Goal: Information Seeking & Learning: Learn about a topic

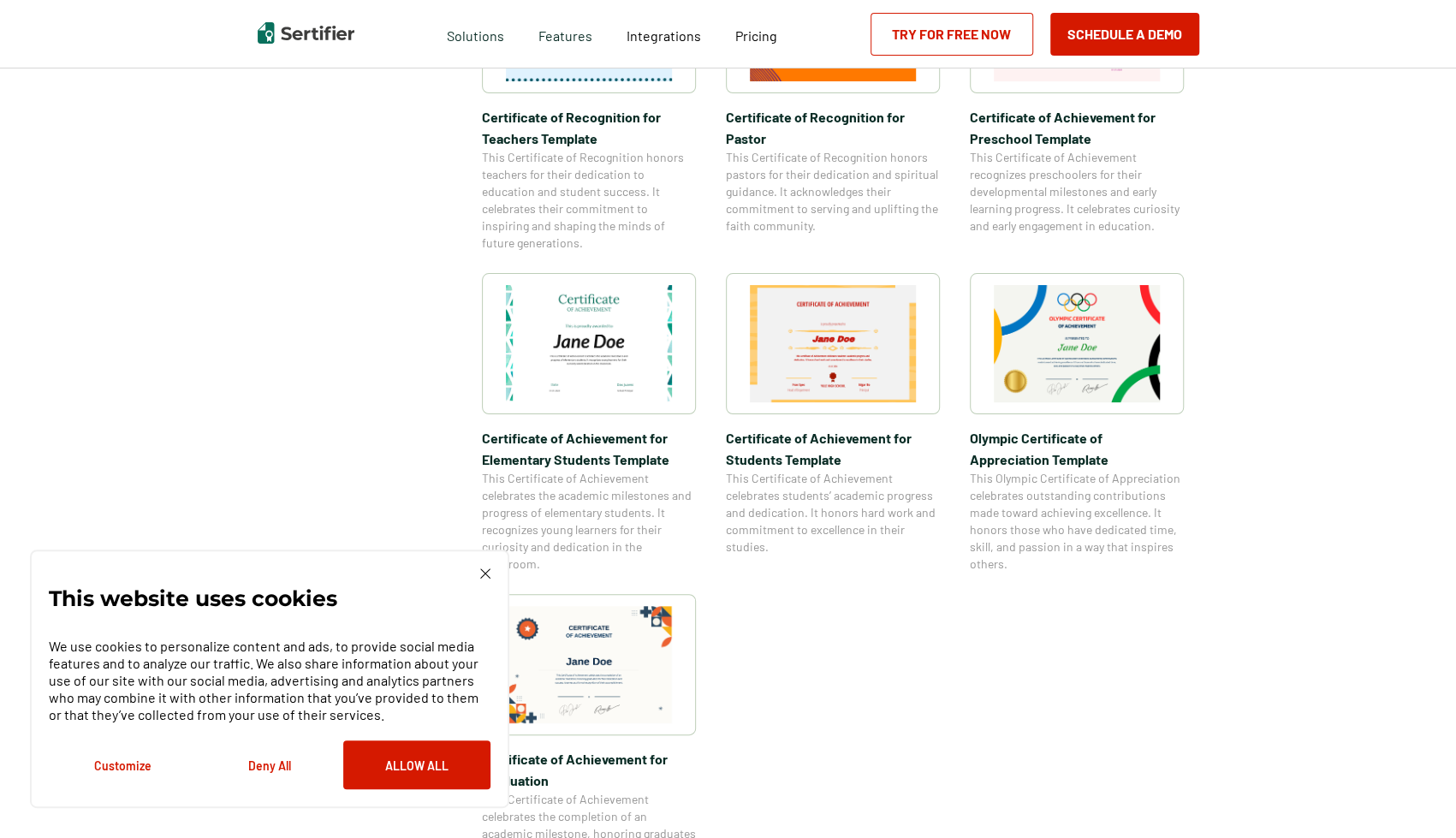
scroll to position [1199, 0]
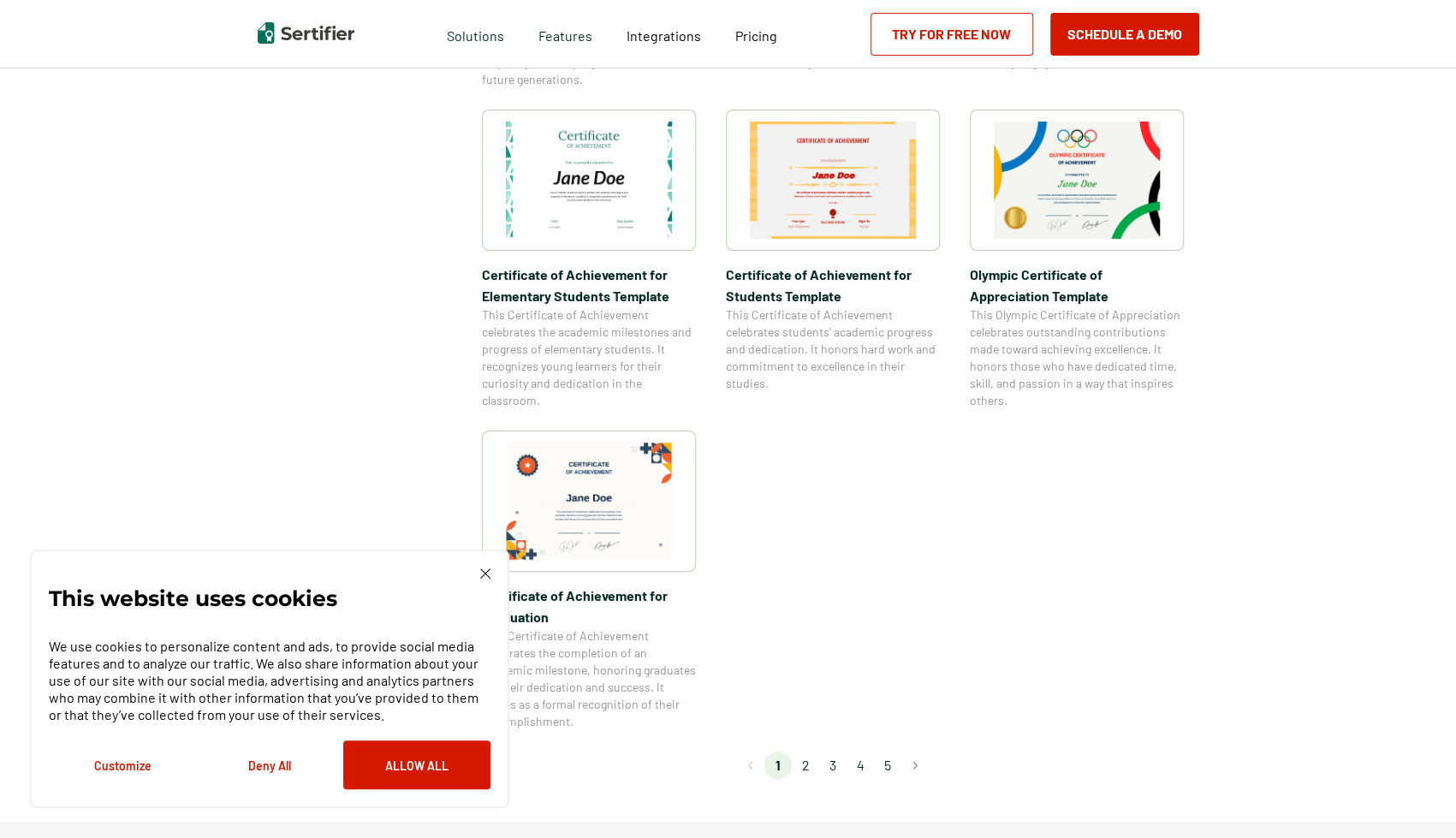
click at [484, 575] on img at bounding box center [485, 573] width 11 height 11
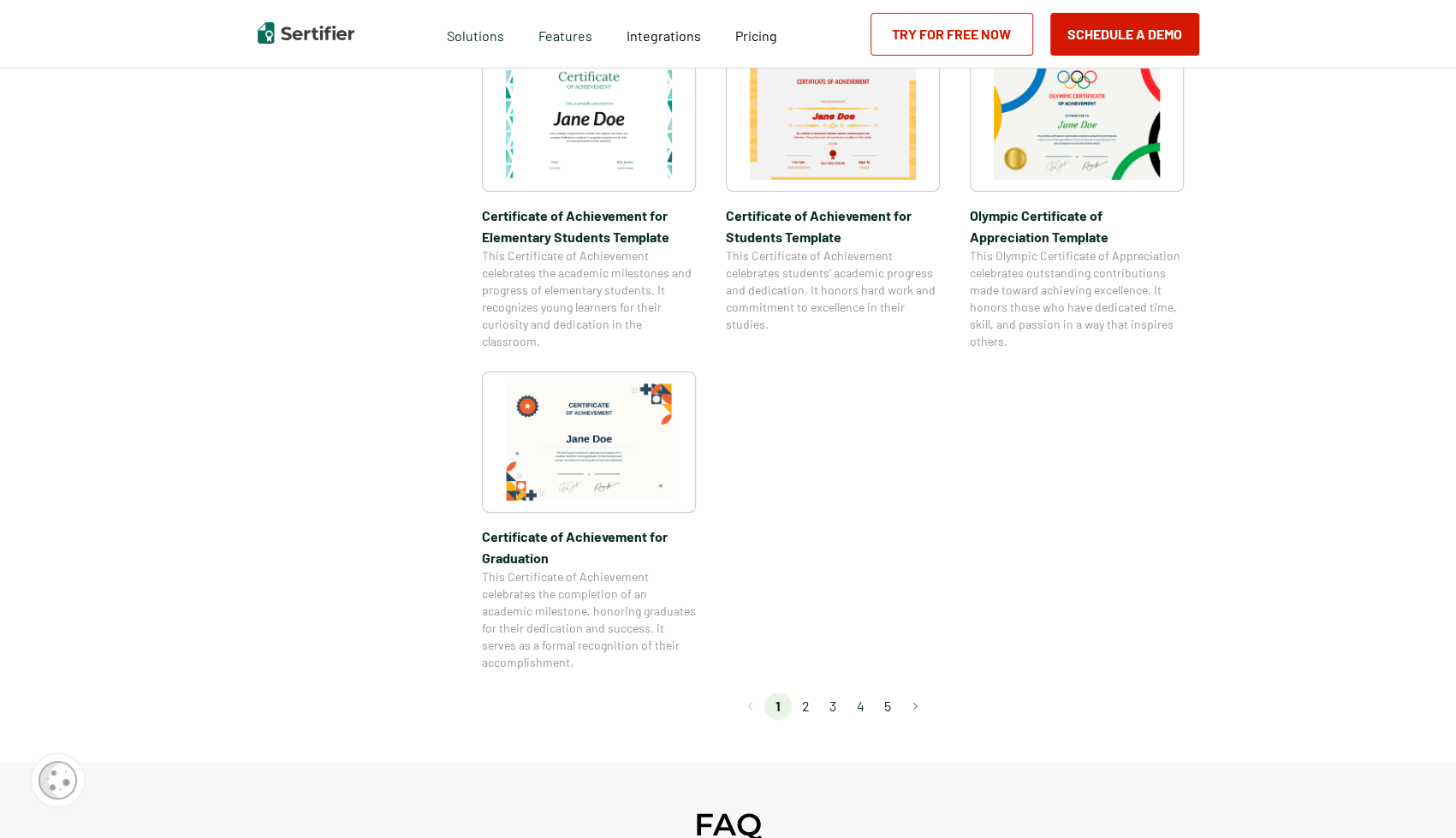
scroll to position [1284, 0]
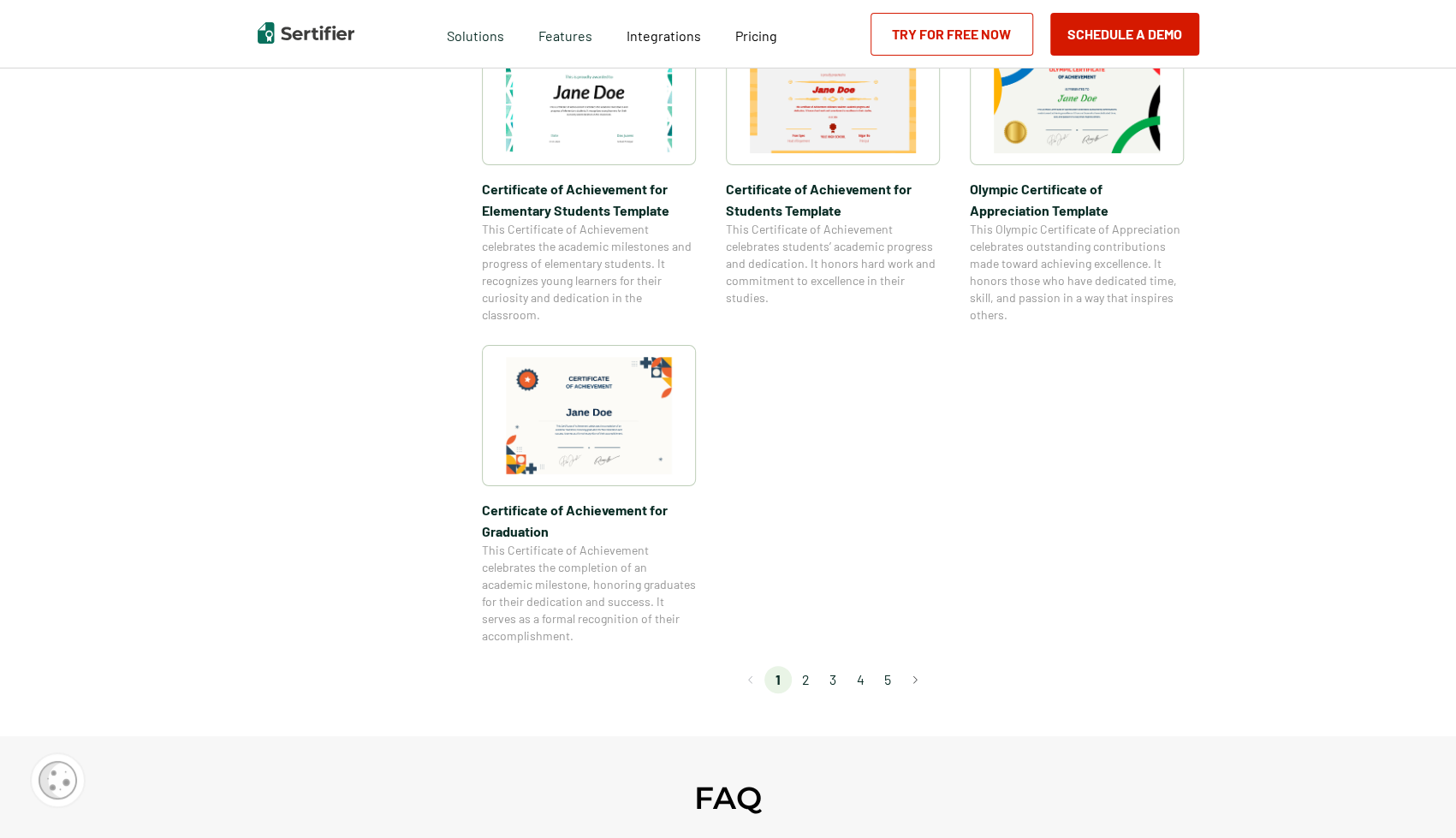
click at [804, 680] on li "2" at bounding box center [806, 680] width 27 height 27
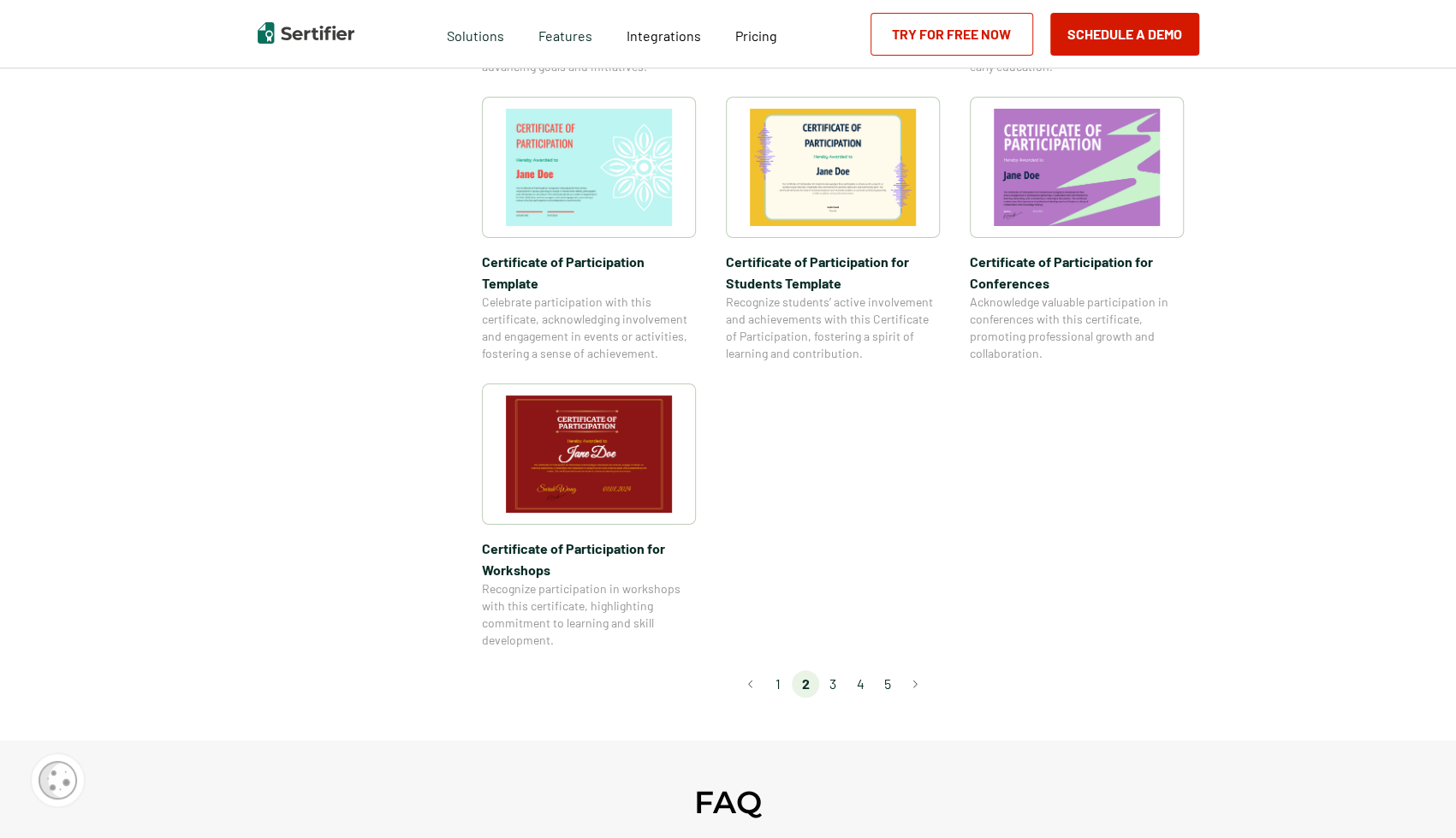
click at [841, 670] on li "3" at bounding box center [833, 684] width 27 height 27
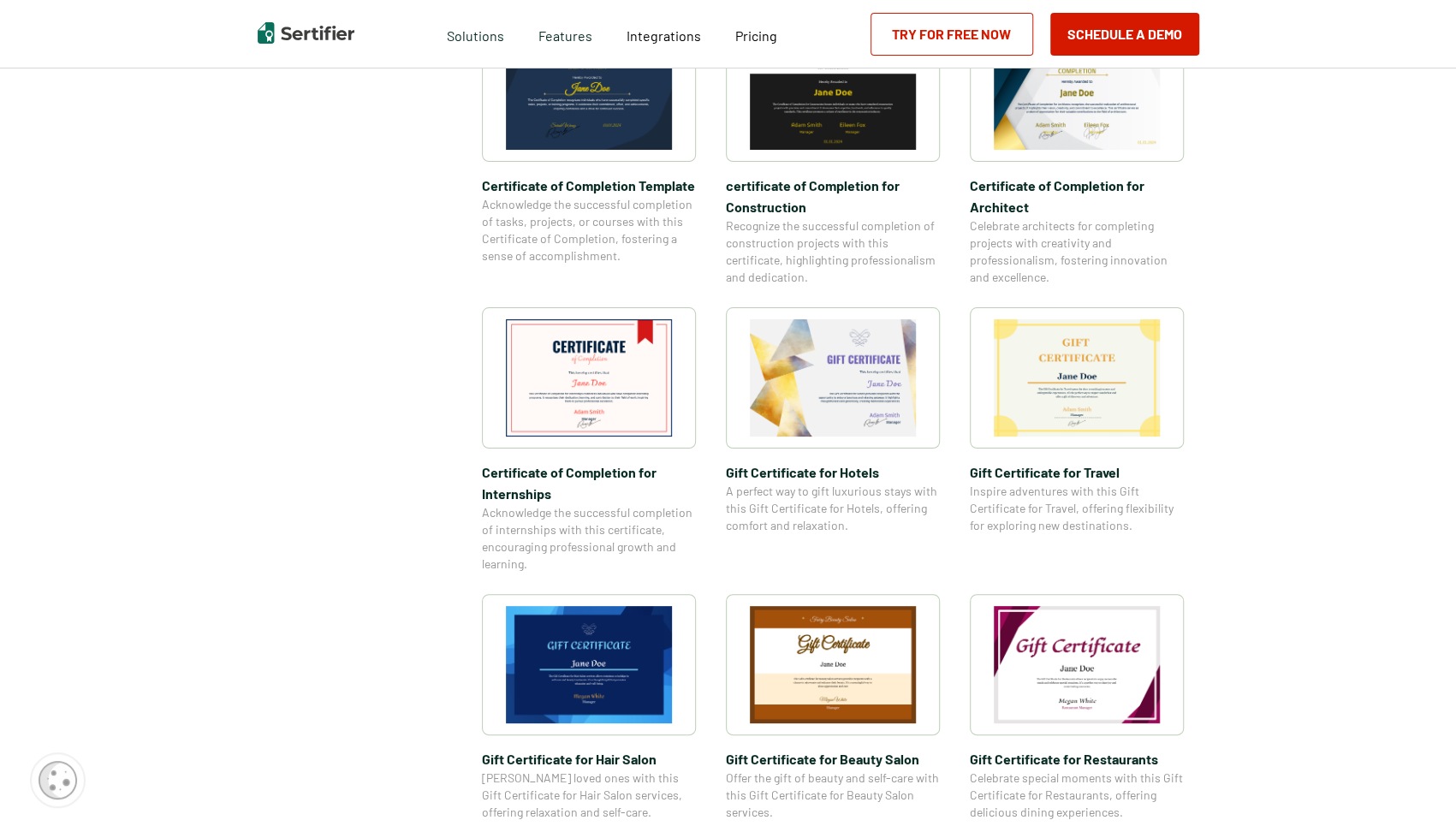
scroll to position [1027, 0]
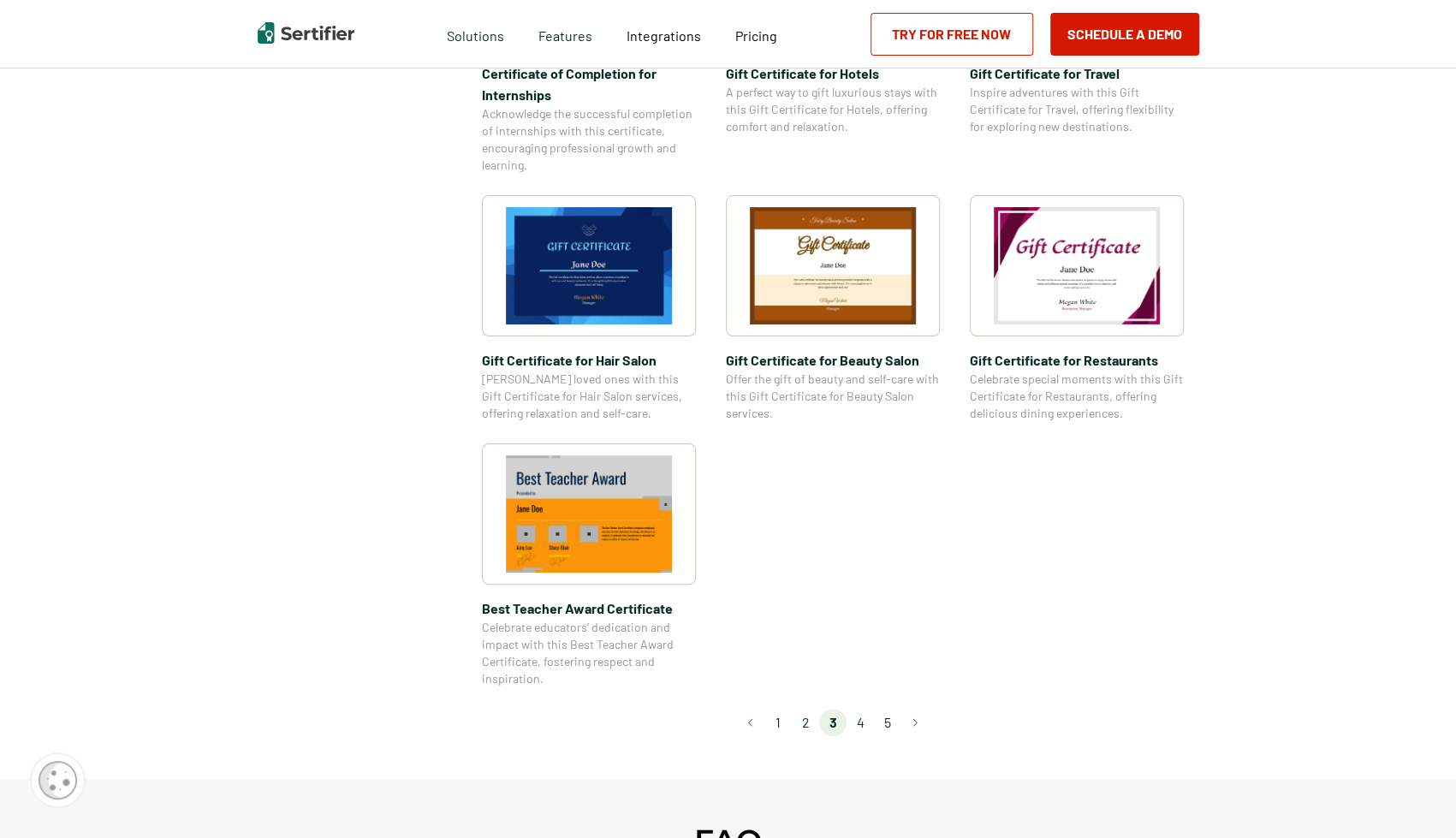
click at [858, 730] on li "4" at bounding box center [861, 722] width 27 height 27
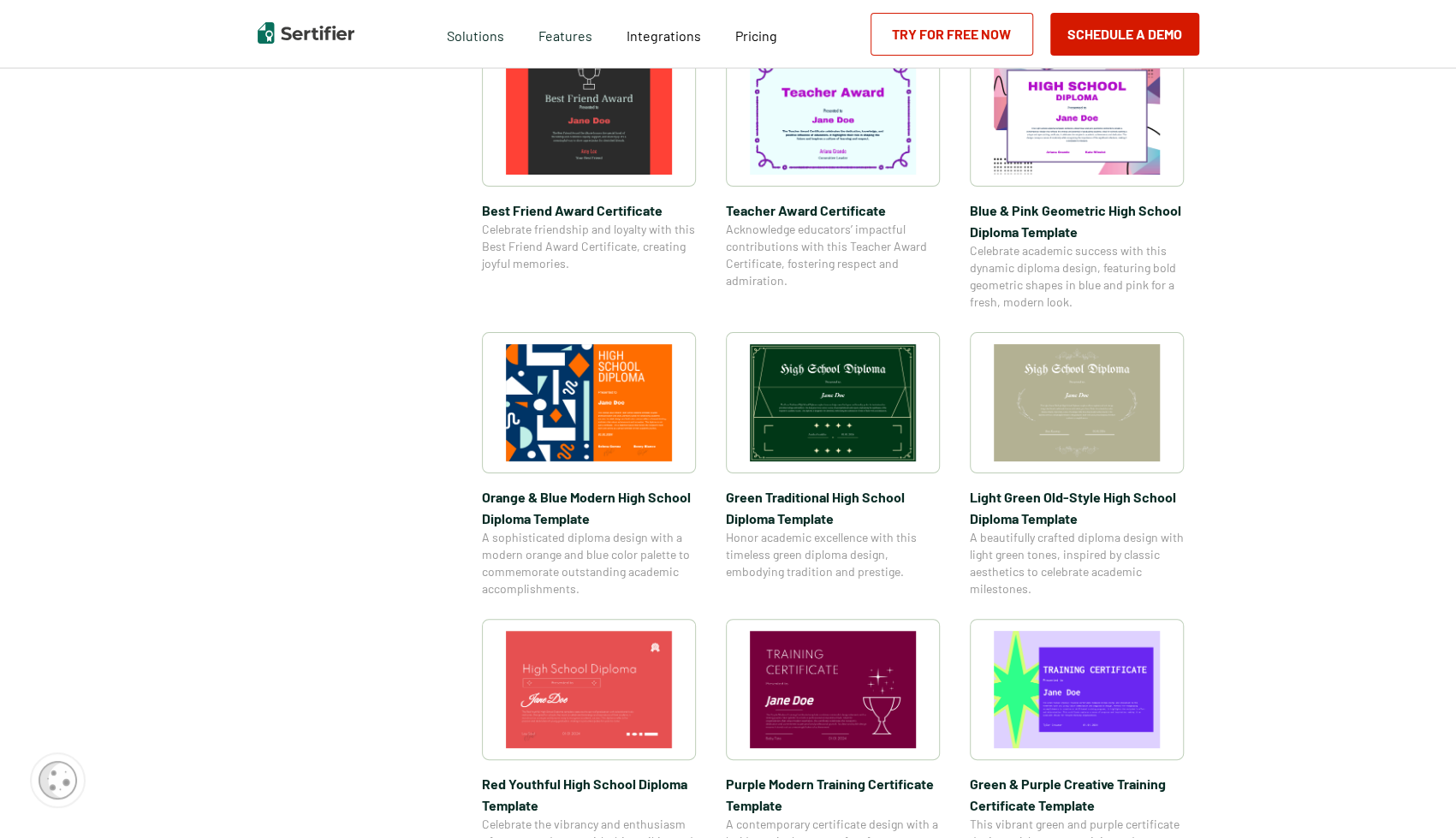
scroll to position [1284, 0]
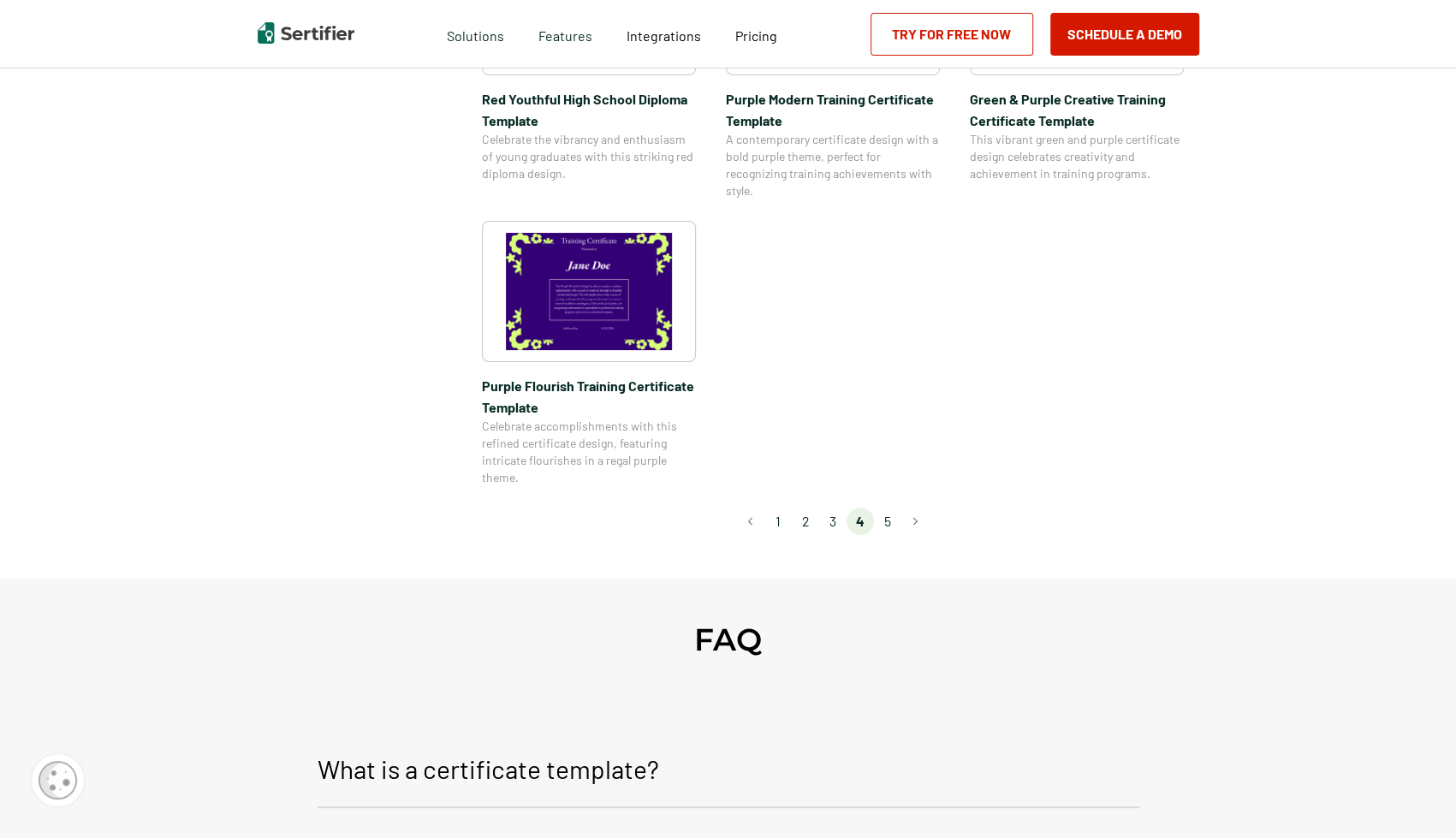
click at [887, 524] on li "5" at bounding box center [888, 521] width 27 height 27
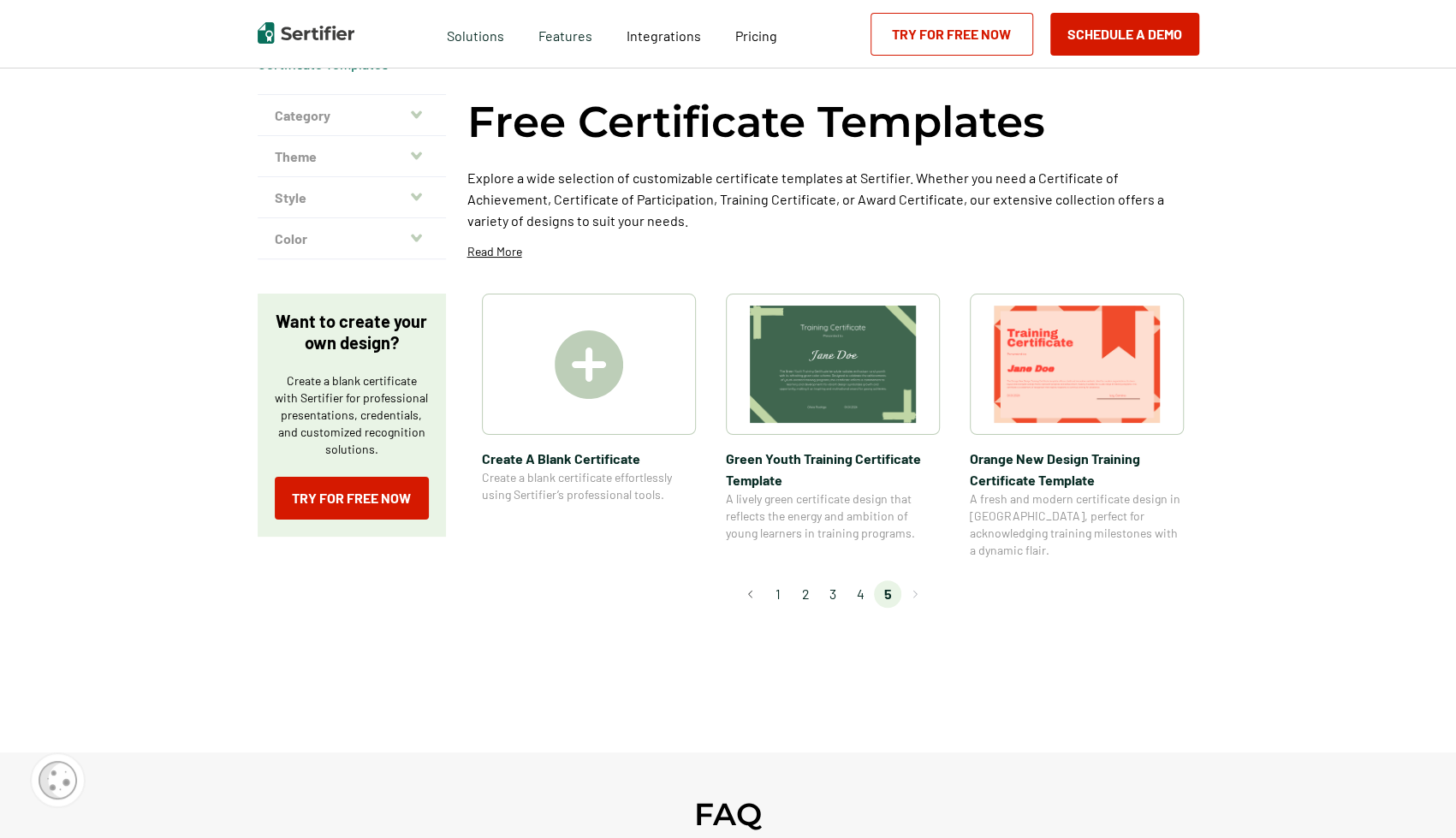
scroll to position [0, 0]
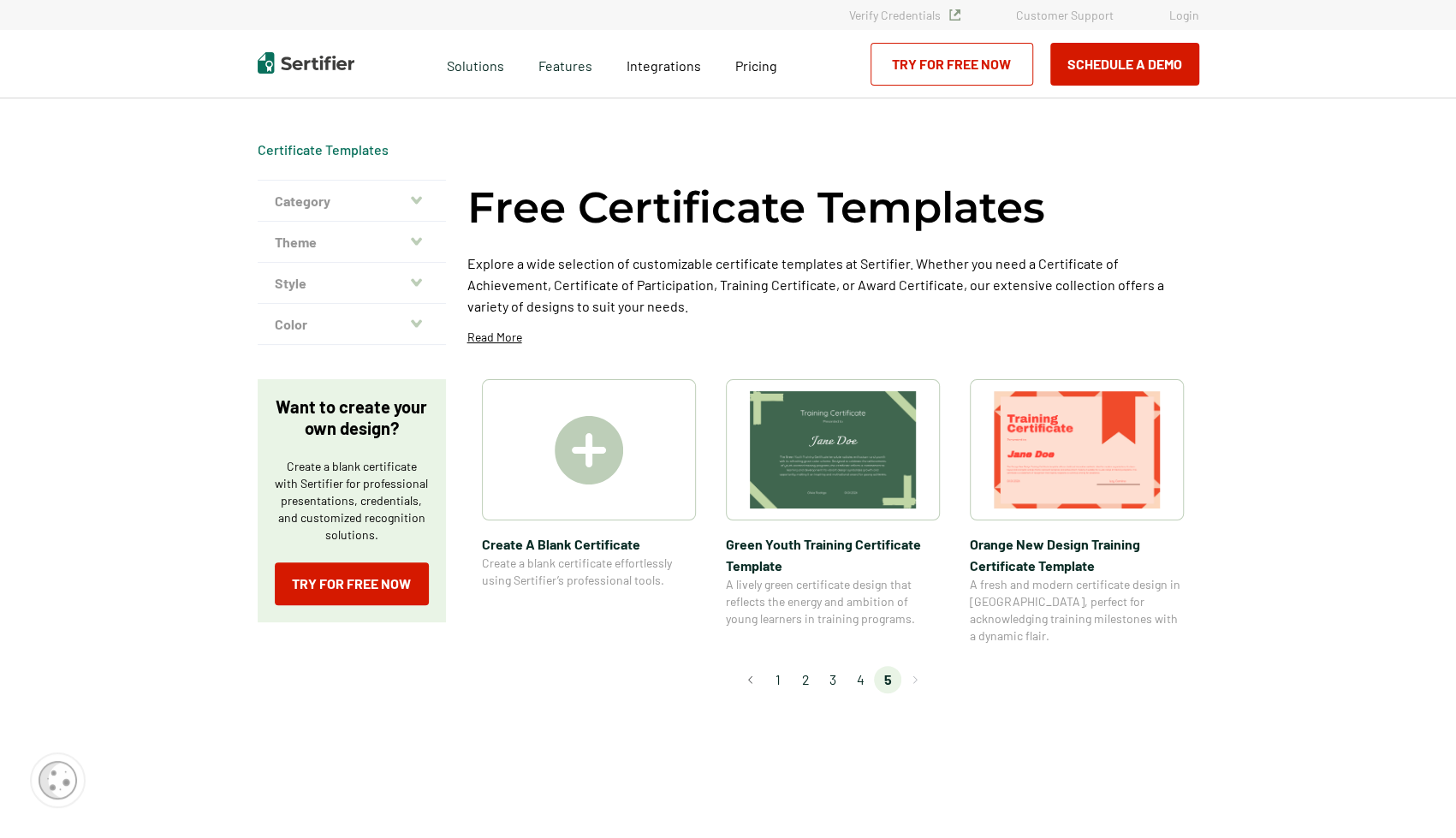
click at [863, 667] on li "4" at bounding box center [861, 680] width 27 height 27
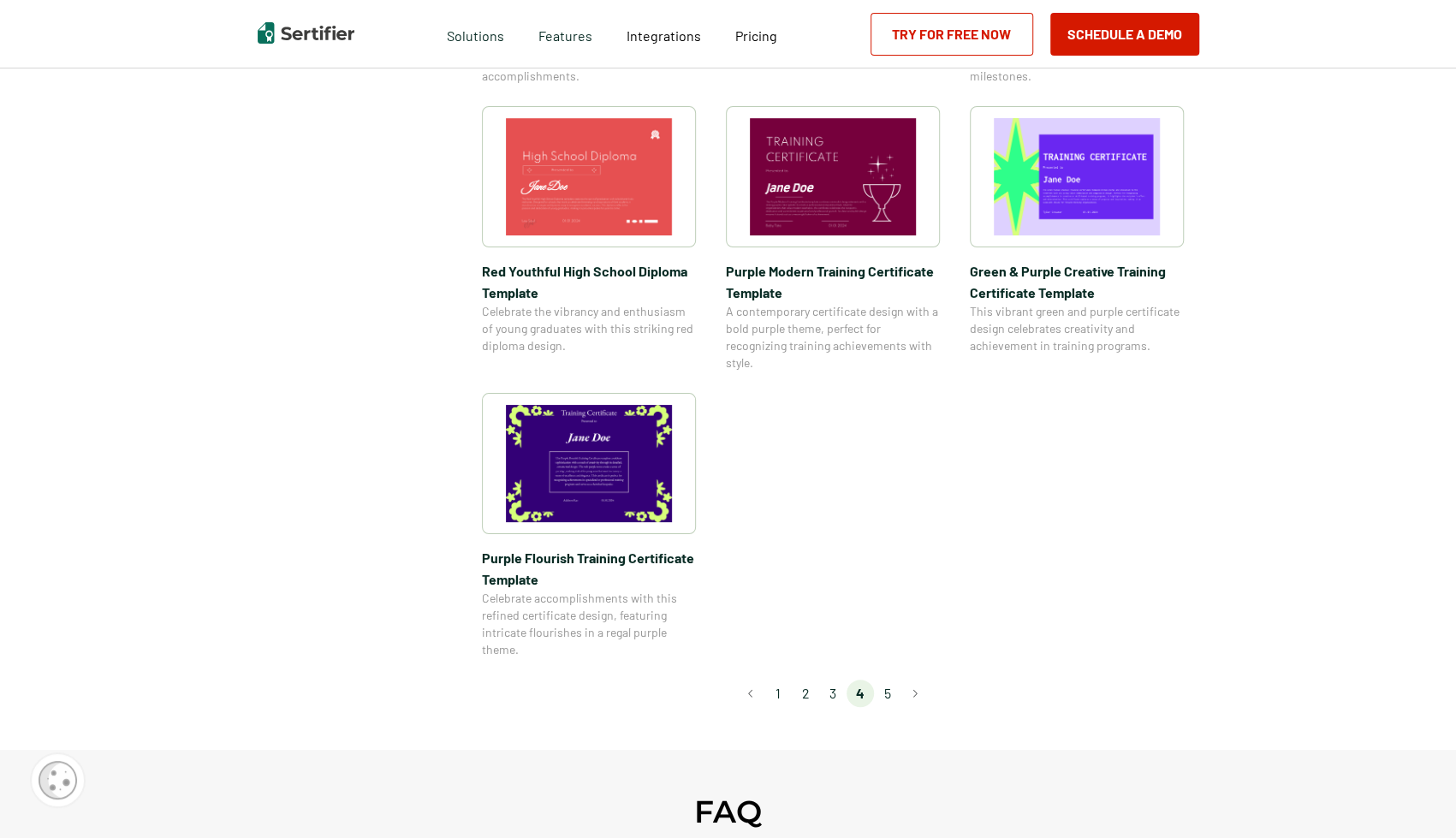
scroll to position [1113, 0]
click at [843, 689] on li "3" at bounding box center [833, 693] width 27 height 27
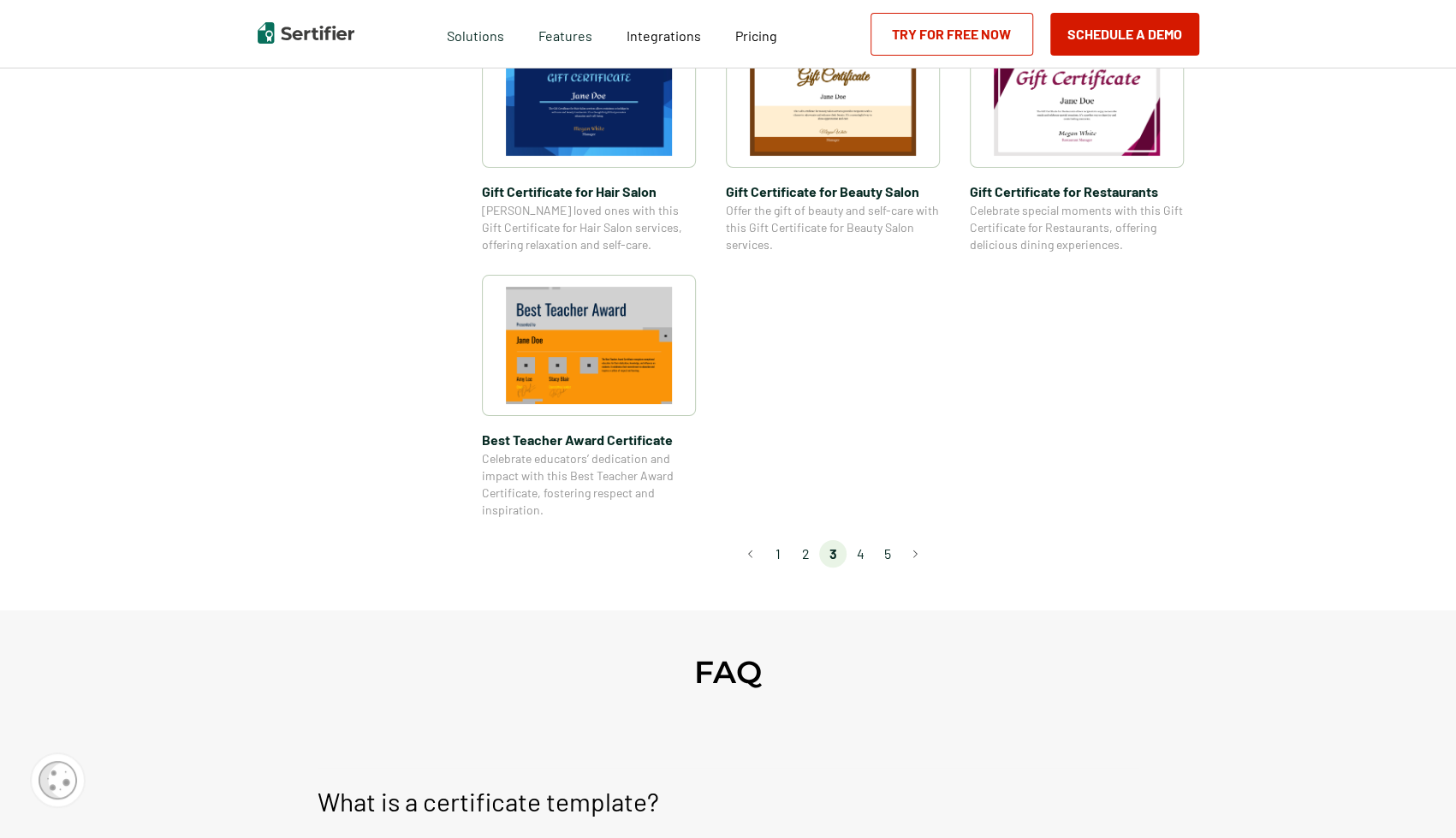
scroll to position [1199, 0]
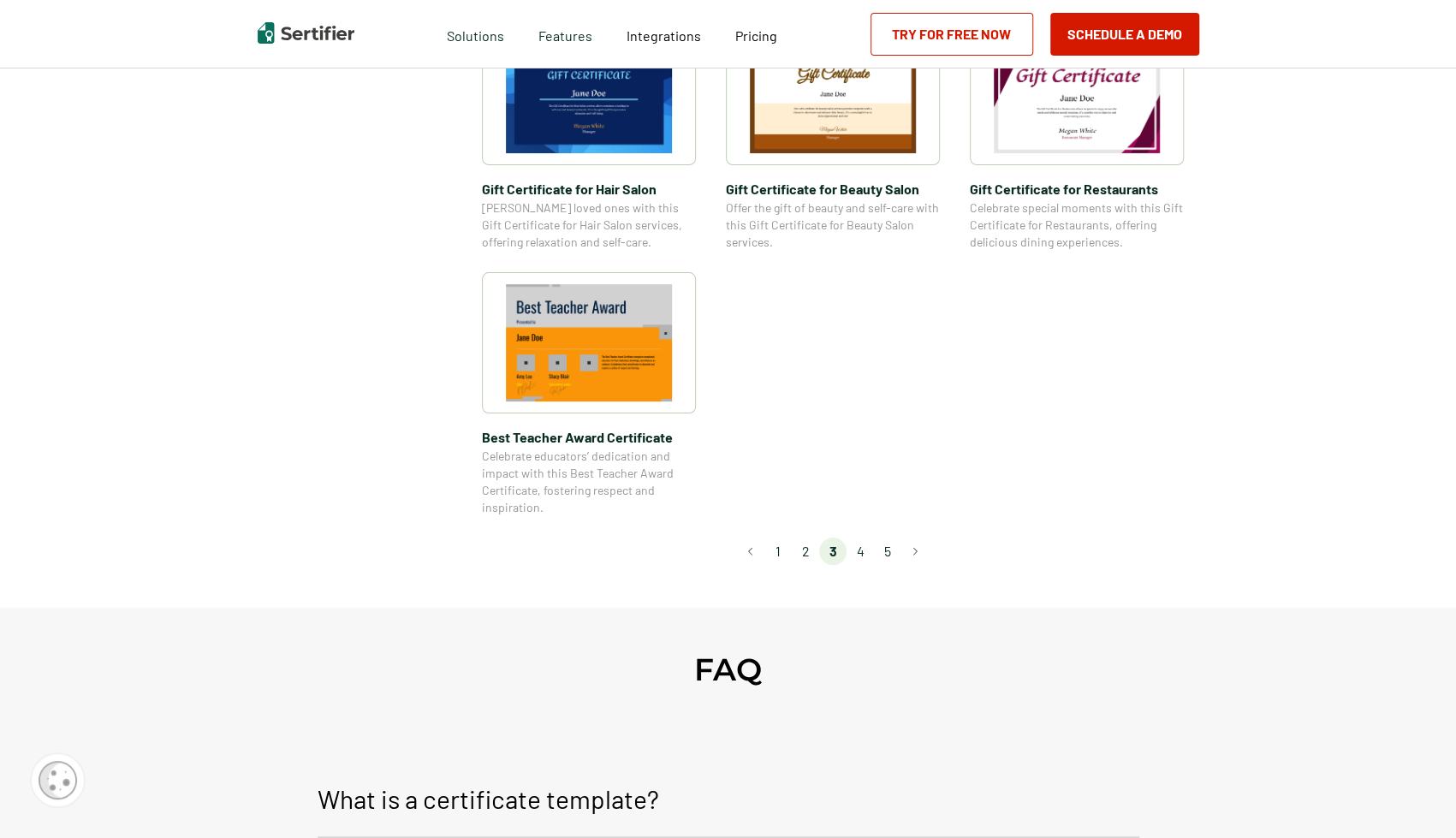
click at [812, 555] on li "2" at bounding box center [806, 552] width 27 height 27
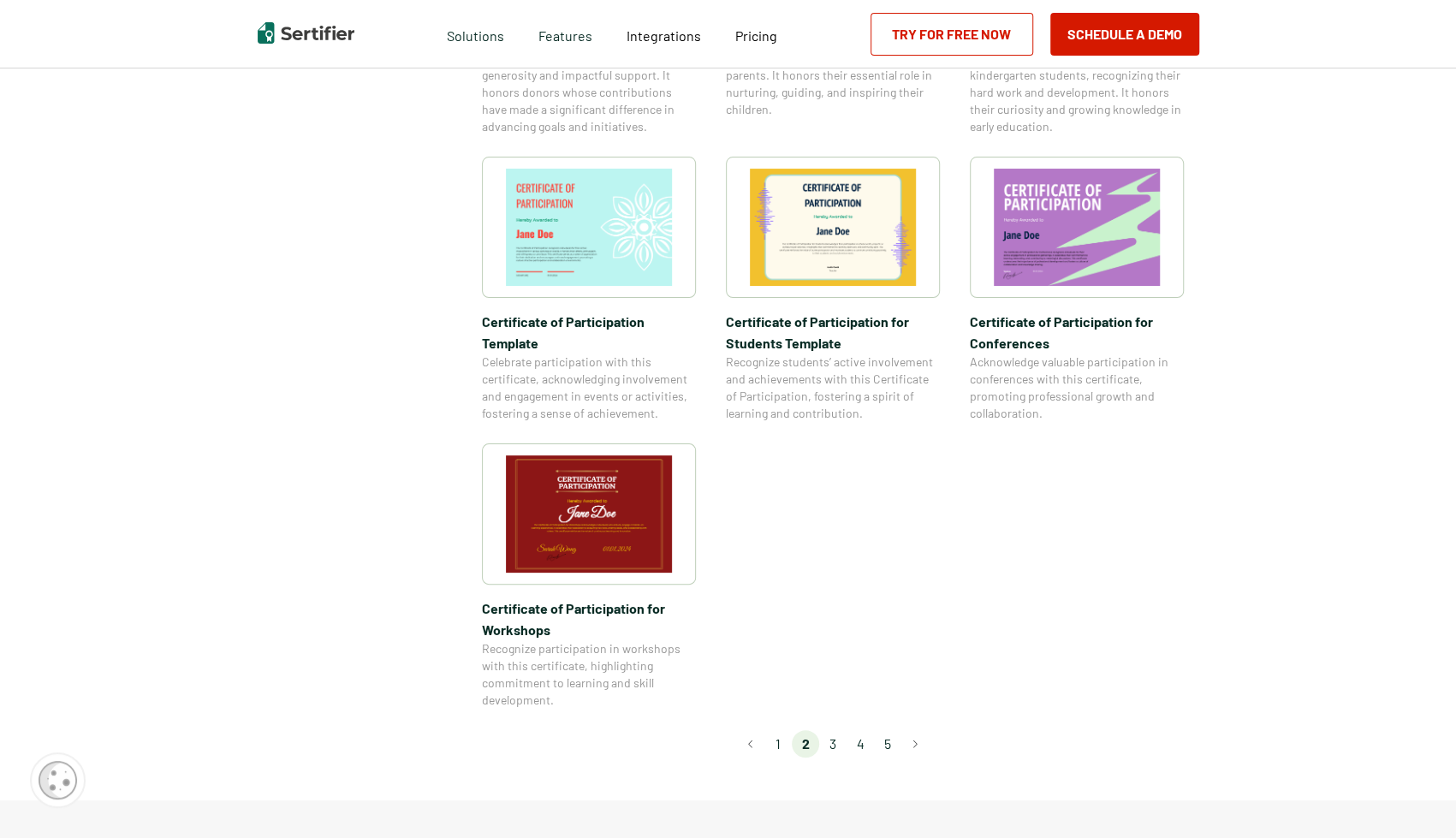
scroll to position [1284, 0]
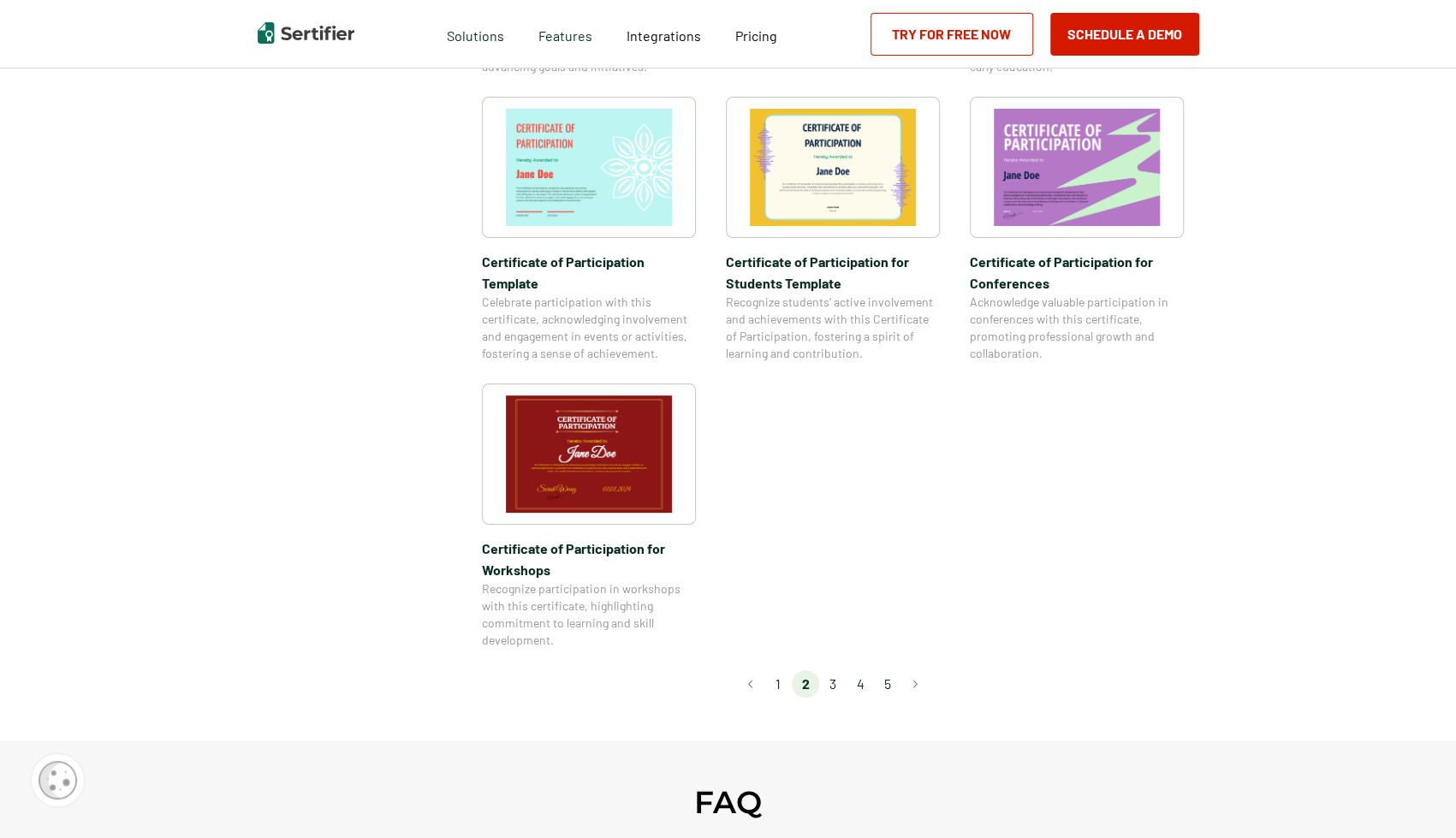
click at [789, 670] on li "1" at bounding box center [779, 684] width 27 height 27
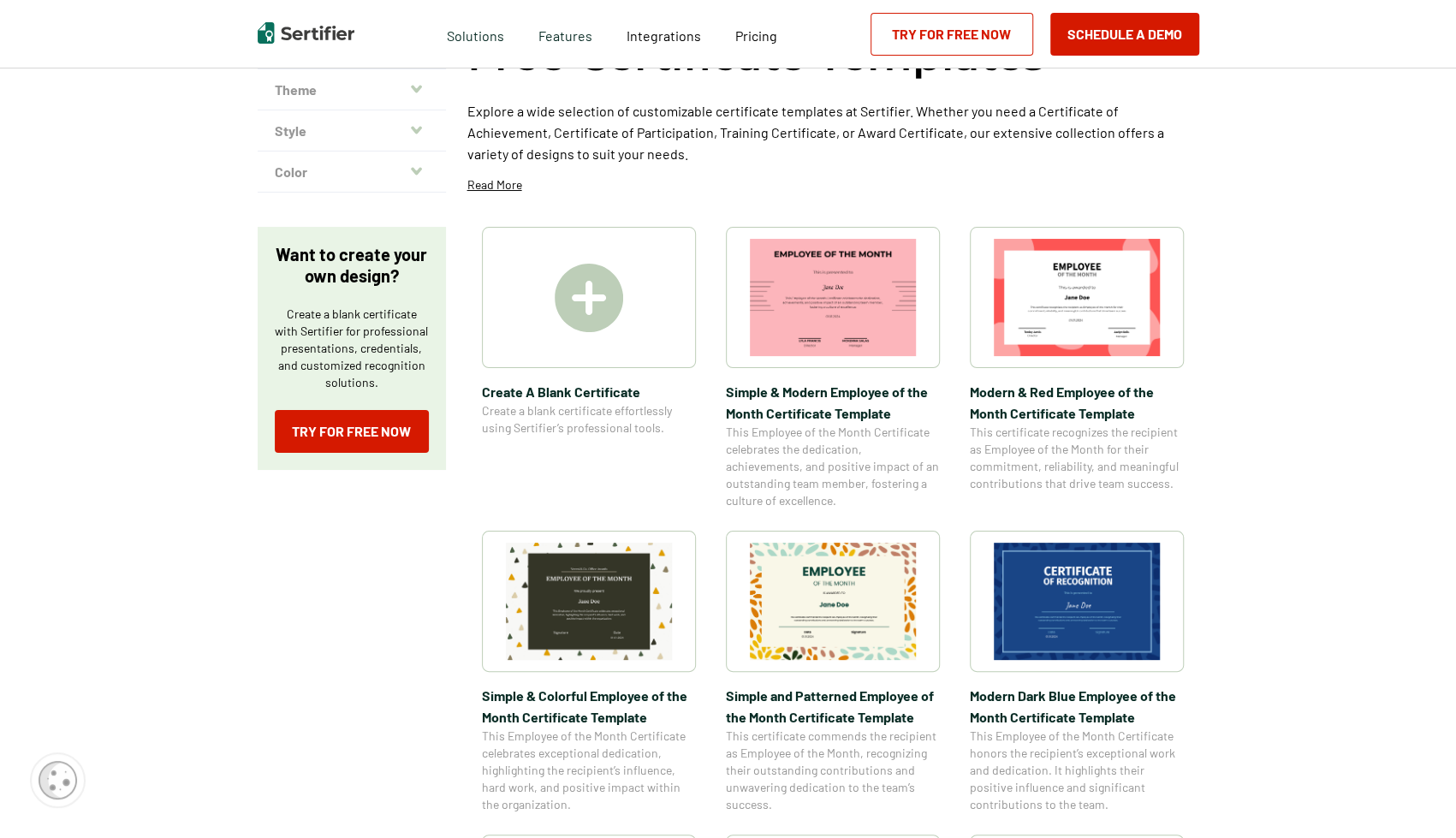
scroll to position [0, 0]
